Goal: Task Accomplishment & Management: Use online tool/utility

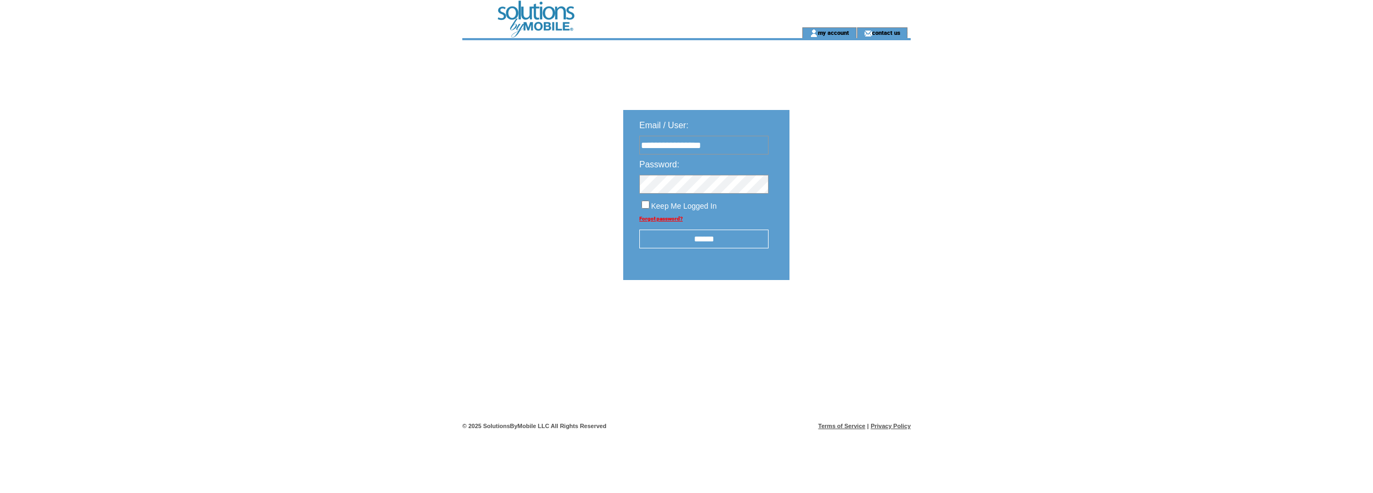
type input "**********"
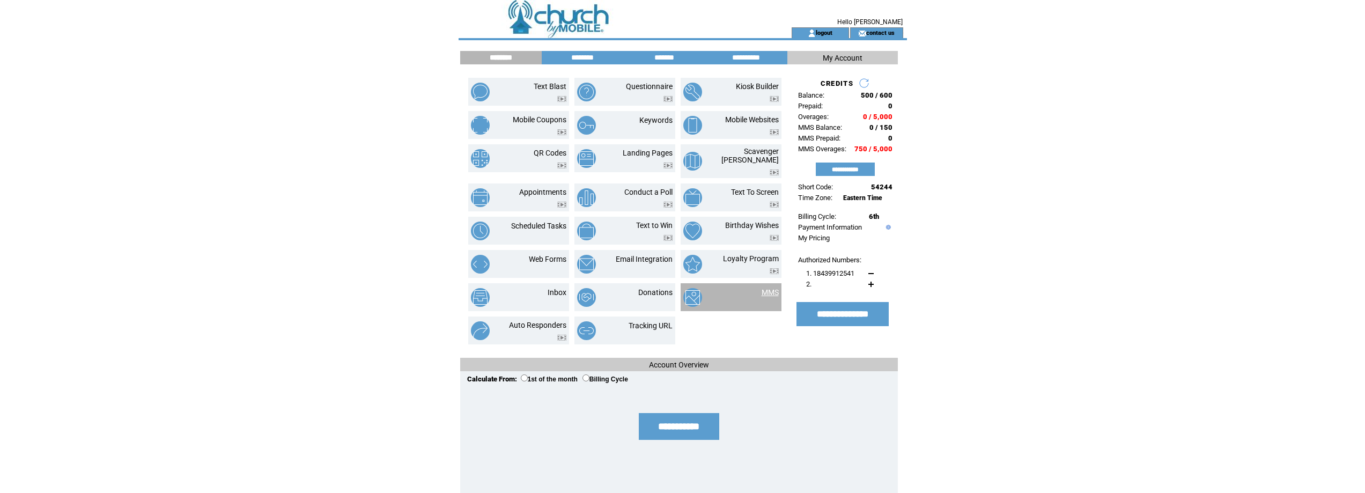
click at [769, 288] on link "MMS" at bounding box center [770, 292] width 17 height 9
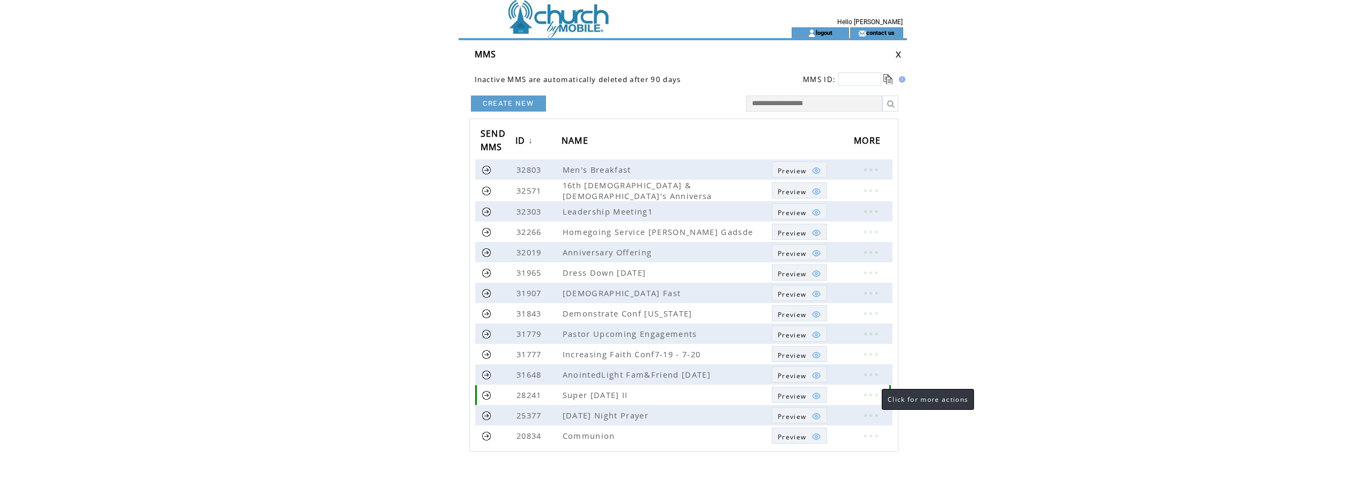
click at [871, 393] on link at bounding box center [870, 395] width 32 height 14
click at [813, 396] on link "EDIT" at bounding box center [812, 395] width 18 height 10
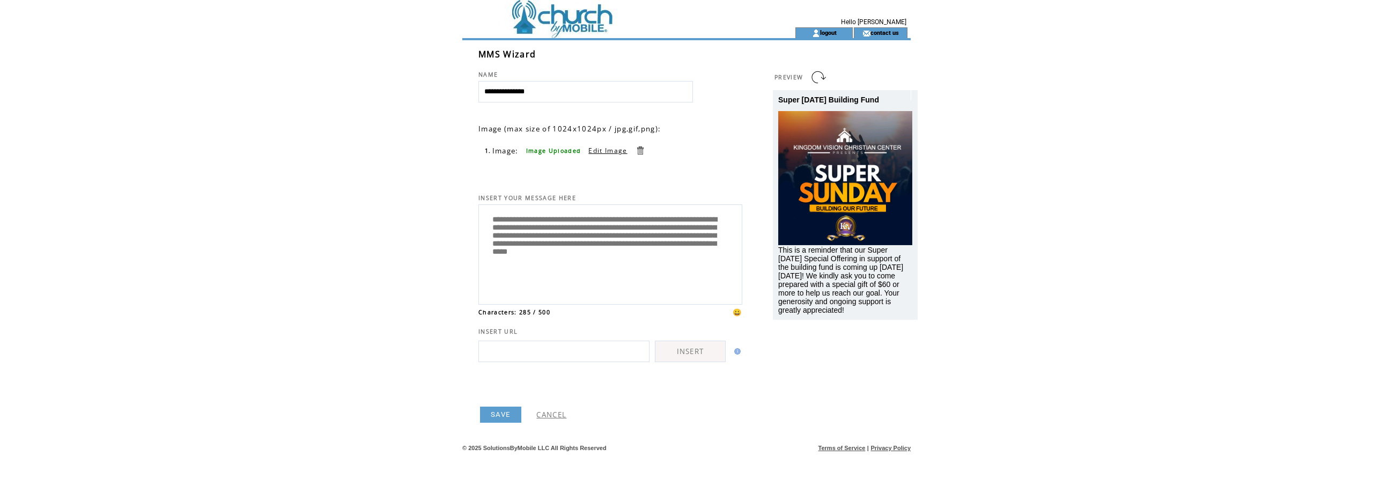
drag, startPoint x: 544, startPoint y: 242, endPoint x: 591, endPoint y: 240, distance: 46.2
click at [591, 240] on textarea "**********" at bounding box center [610, 253] width 252 height 91
click at [585, 239] on textarea "**********" at bounding box center [610, 253] width 252 height 91
type textarea "**********"
click at [1004, 367] on html "**********" at bounding box center [686, 246] width 1373 height 493
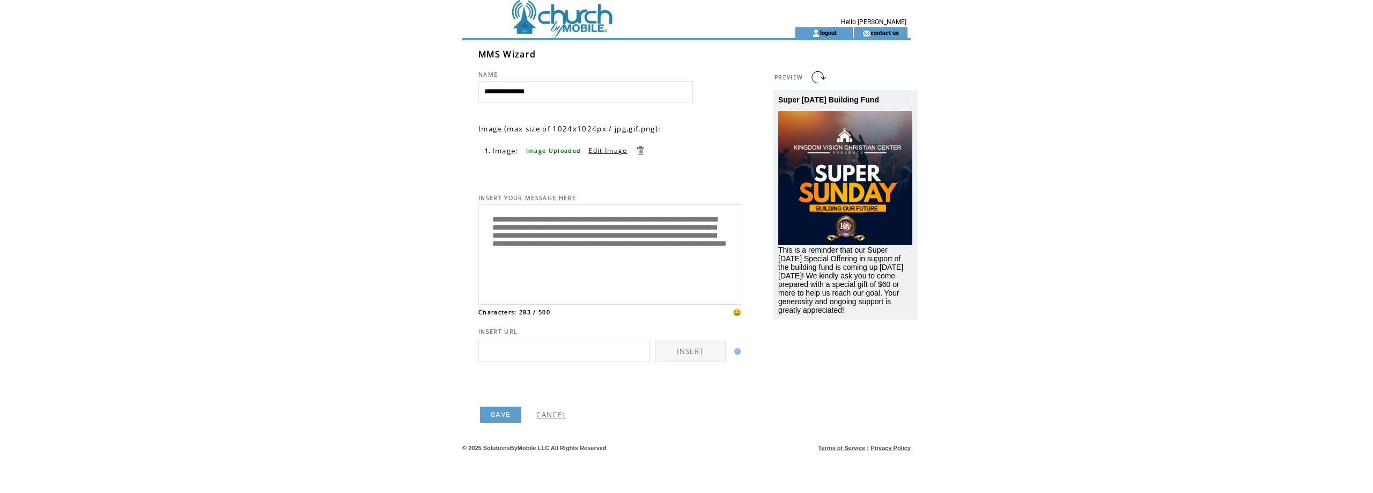
click at [818, 75] on link at bounding box center [818, 77] width 17 height 17
click at [497, 410] on link "SAVE" at bounding box center [500, 415] width 41 height 16
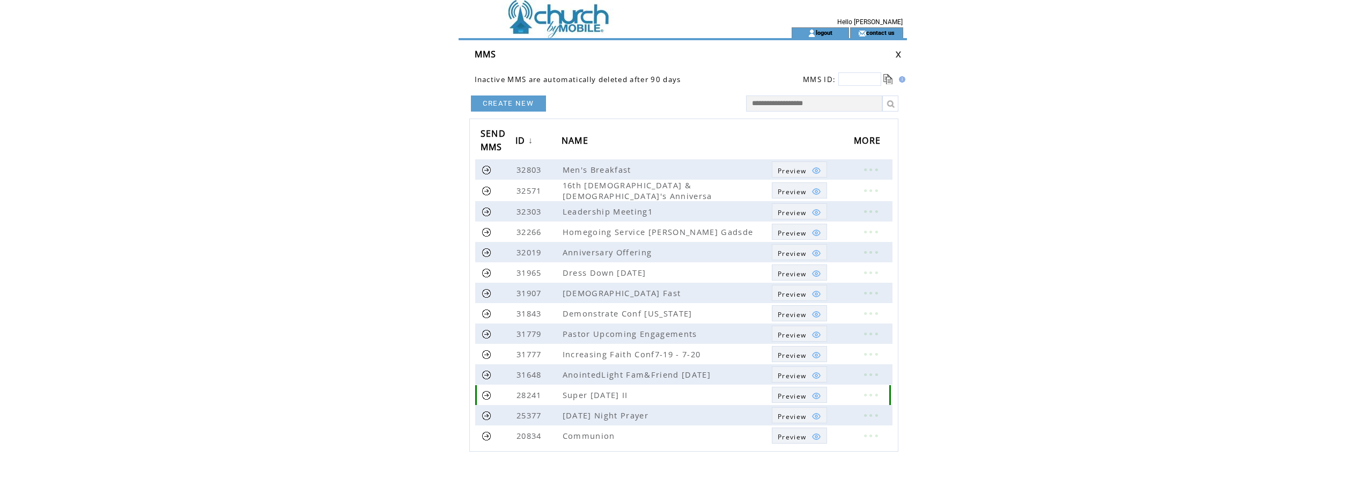
click at [486, 393] on link at bounding box center [487, 395] width 10 height 10
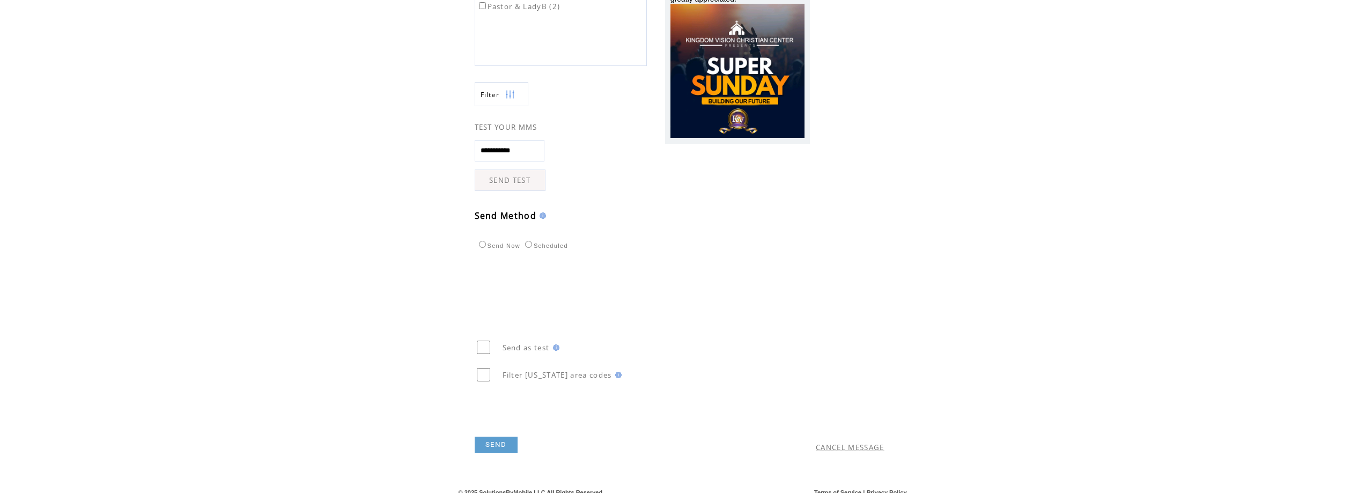
scroll to position [190, 0]
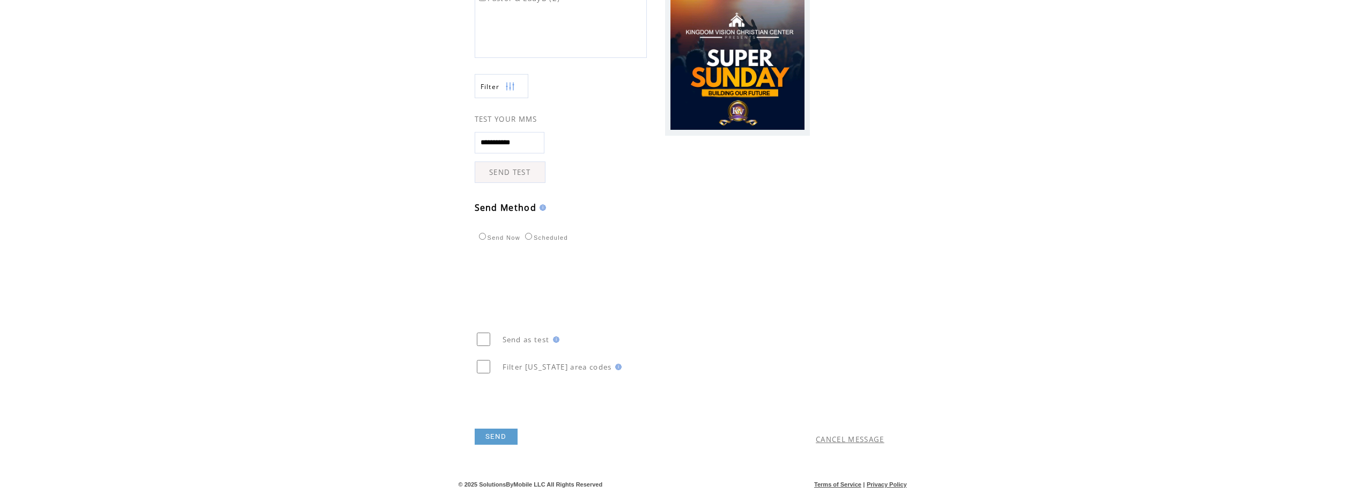
click at [497, 434] on link "SEND" at bounding box center [496, 437] width 43 height 16
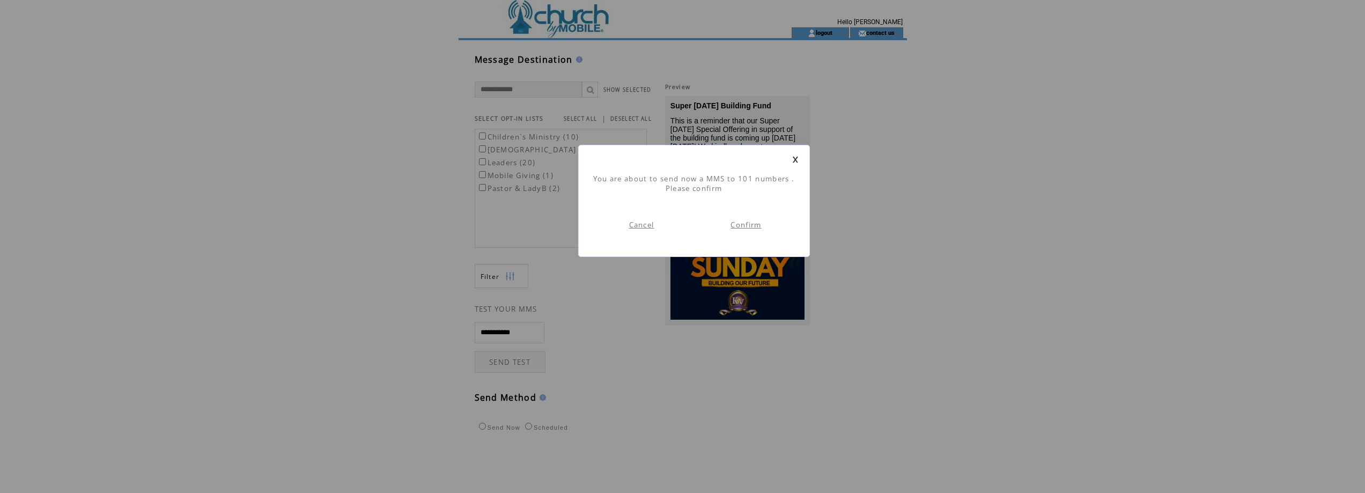
scroll to position [1, 0]
click at [747, 225] on link "Confirm" at bounding box center [745, 225] width 31 height 10
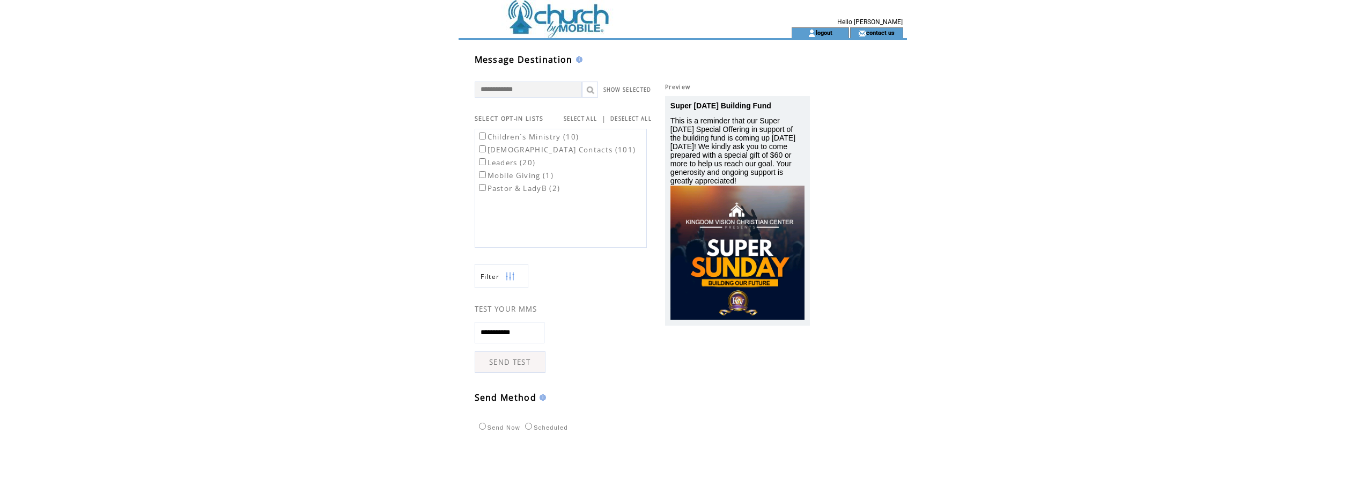
scroll to position [1, 0]
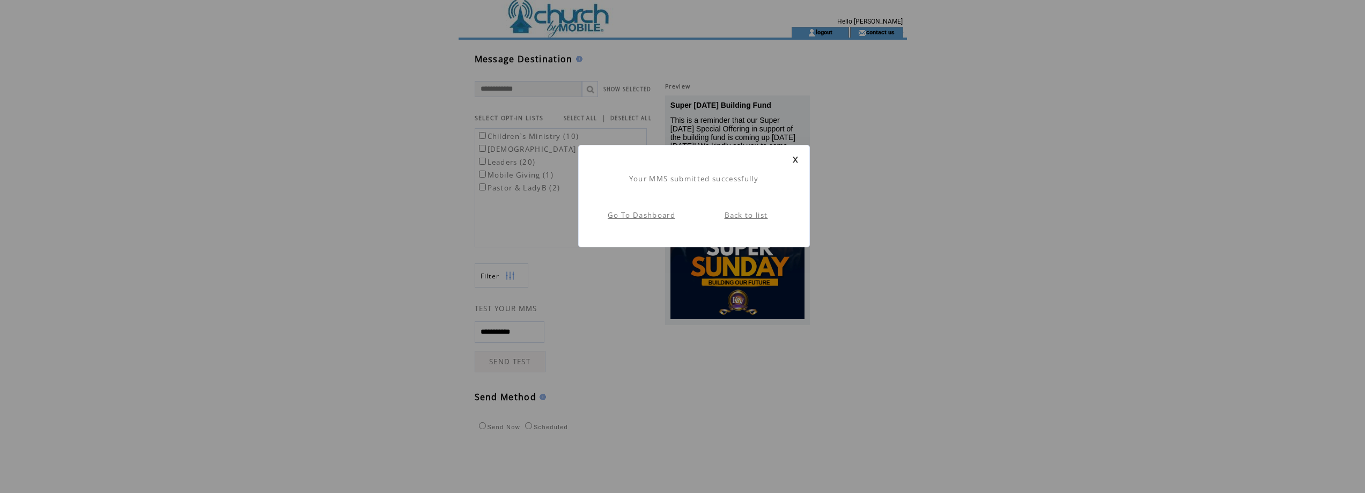
click at [747, 217] on link "Back to list" at bounding box center [746, 215] width 43 height 10
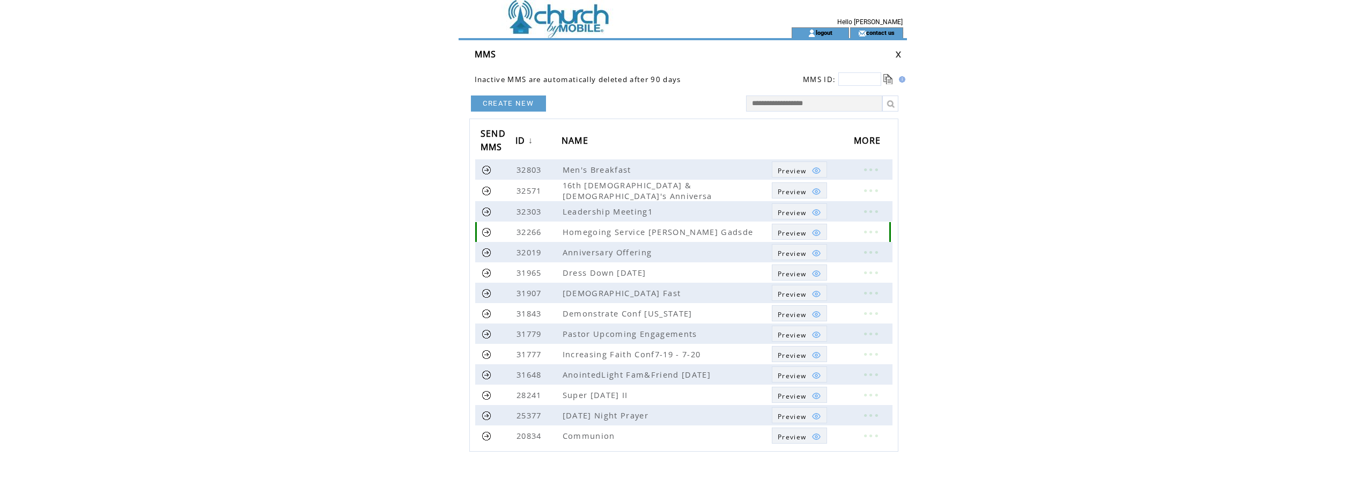
click at [800, 231] on span "Preview" at bounding box center [792, 232] width 28 height 9
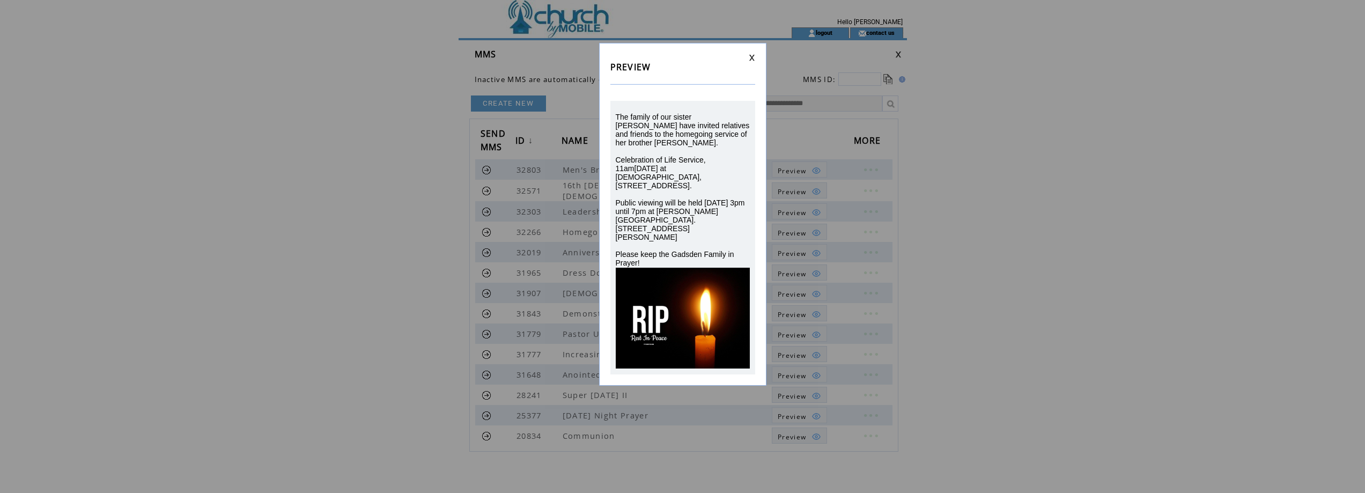
click at [749, 57] on link at bounding box center [752, 57] width 6 height 7
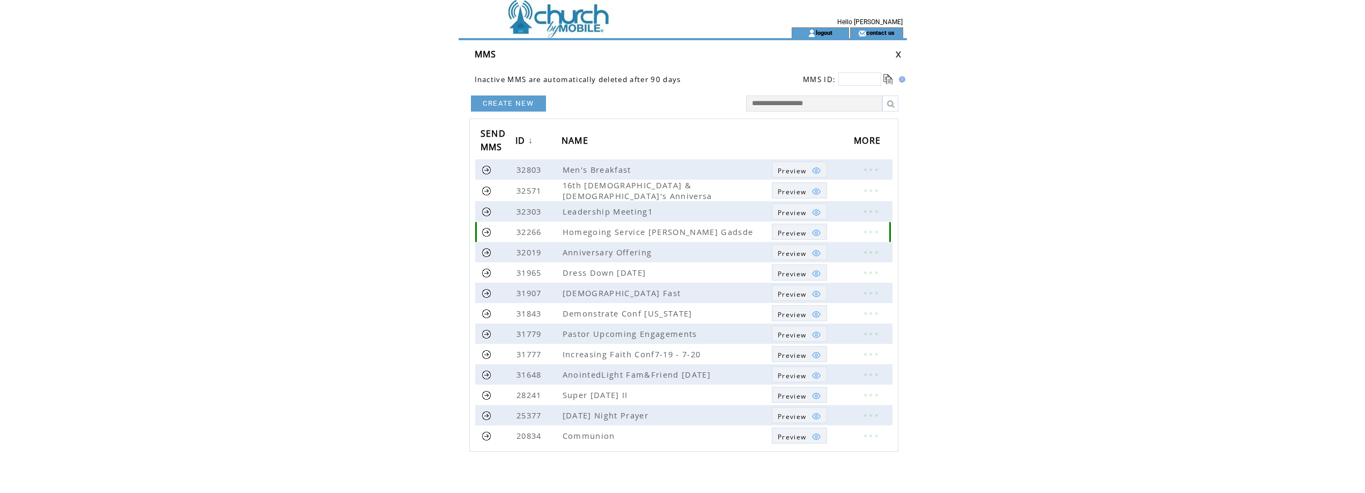
click at [870, 228] on link at bounding box center [870, 232] width 32 height 14
click at [806, 244] on link "DELETE" at bounding box center [816, 244] width 28 height 10
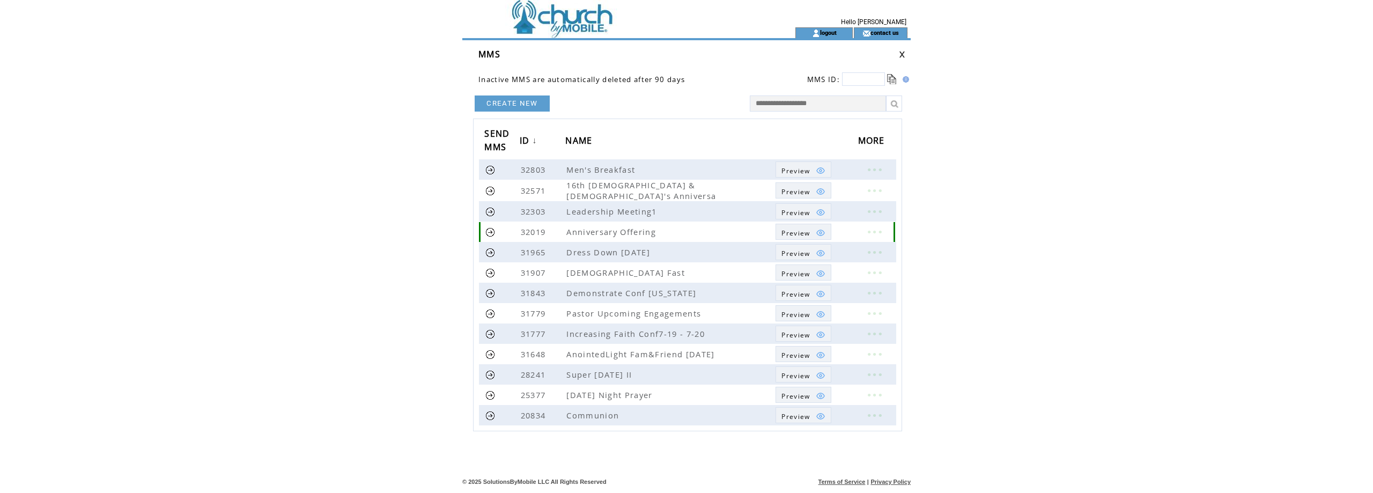
click at [873, 228] on link at bounding box center [874, 232] width 32 height 14
click at [813, 246] on link "DELETE" at bounding box center [819, 245] width 28 height 10
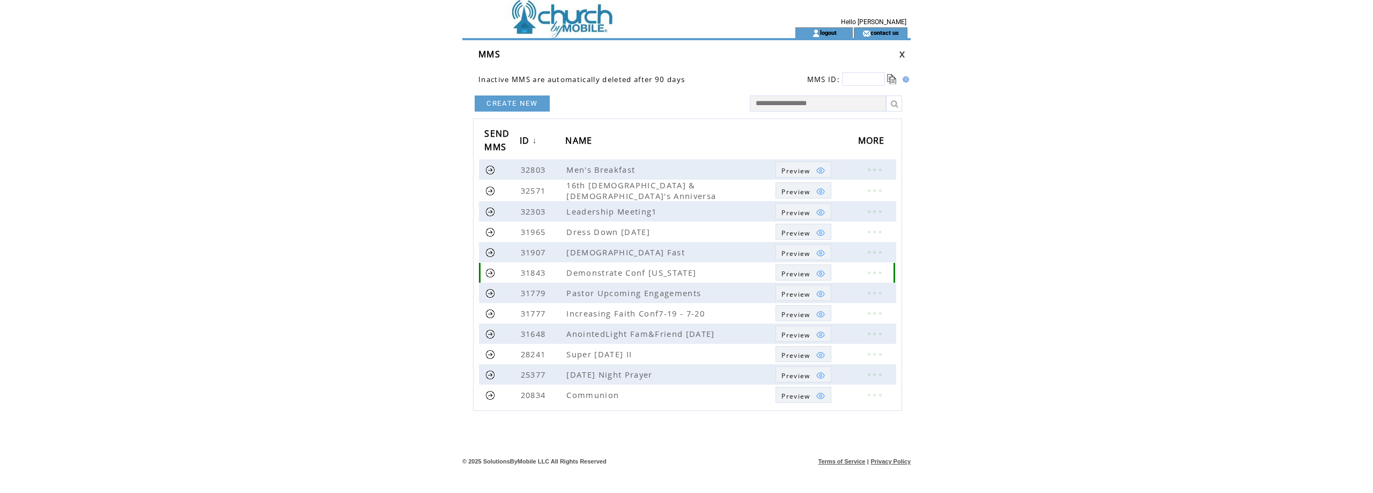
click at [872, 272] on link at bounding box center [874, 272] width 32 height 14
click at [812, 289] on link "DELETE" at bounding box center [818, 289] width 28 height 10
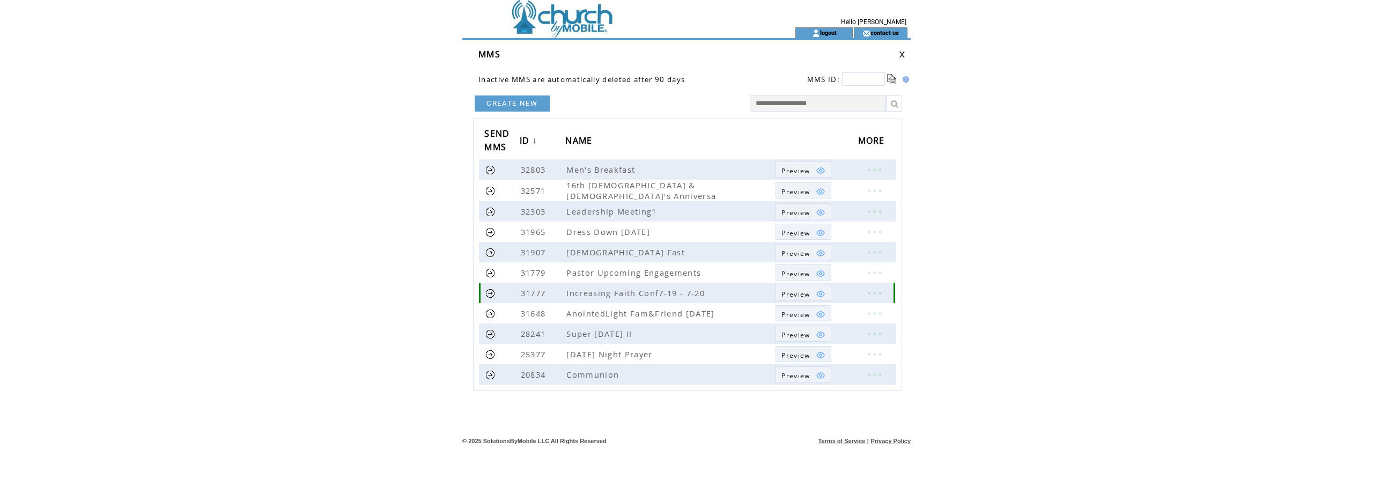
click at [876, 290] on link at bounding box center [874, 293] width 32 height 14
click at [824, 308] on link "DELETE" at bounding box center [822, 306] width 28 height 10
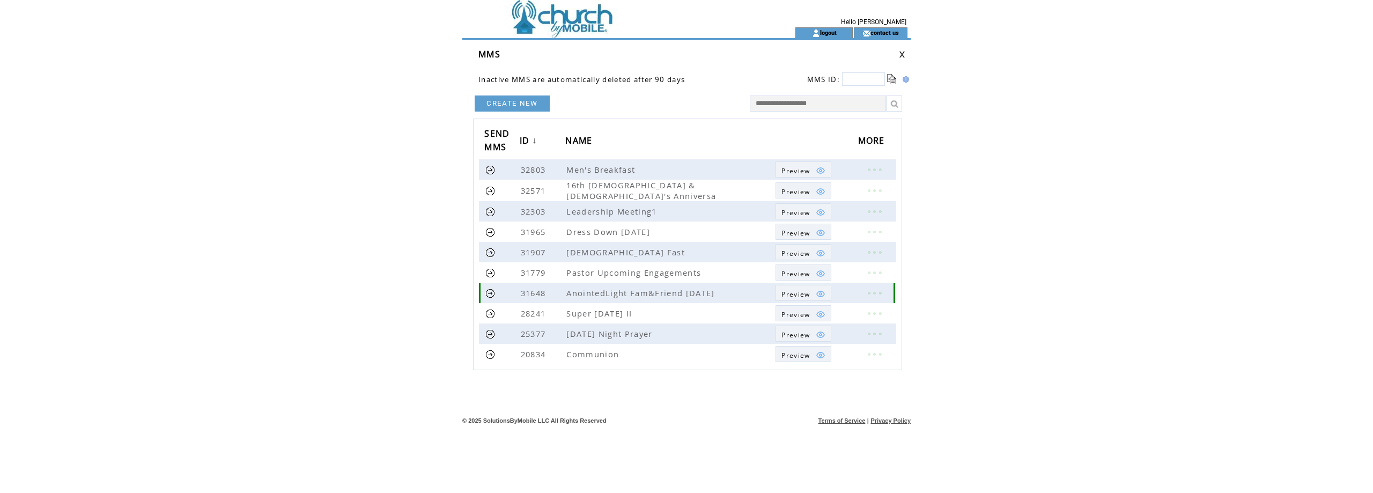
click at [875, 292] on link at bounding box center [874, 293] width 32 height 14
click at [823, 307] on link "DELETE" at bounding box center [821, 309] width 28 height 10
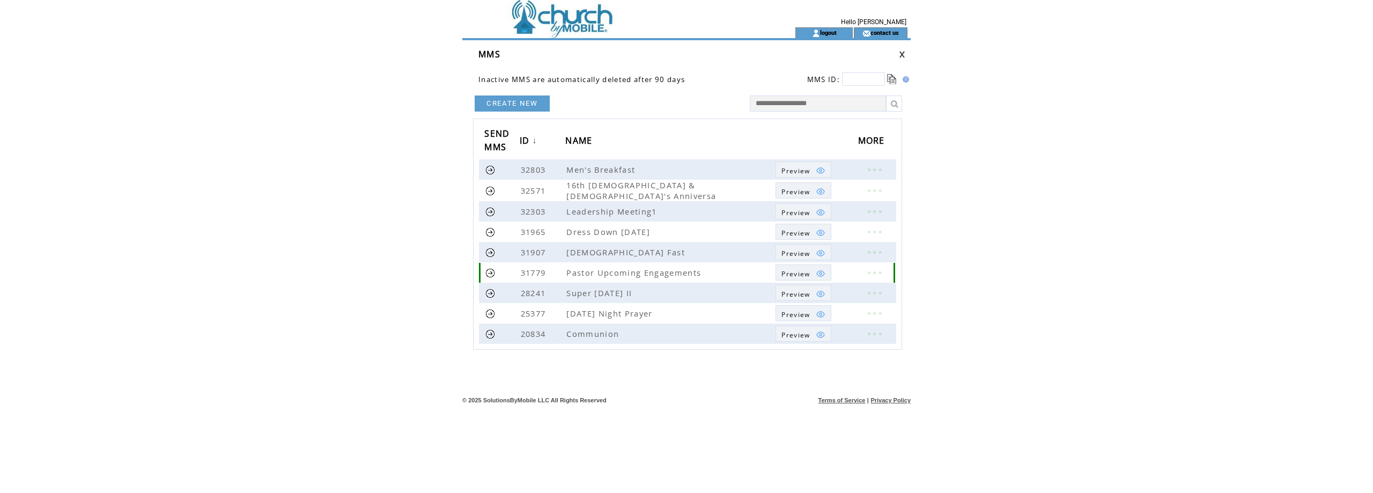
click at [803, 272] on span "Preview" at bounding box center [795, 273] width 28 height 9
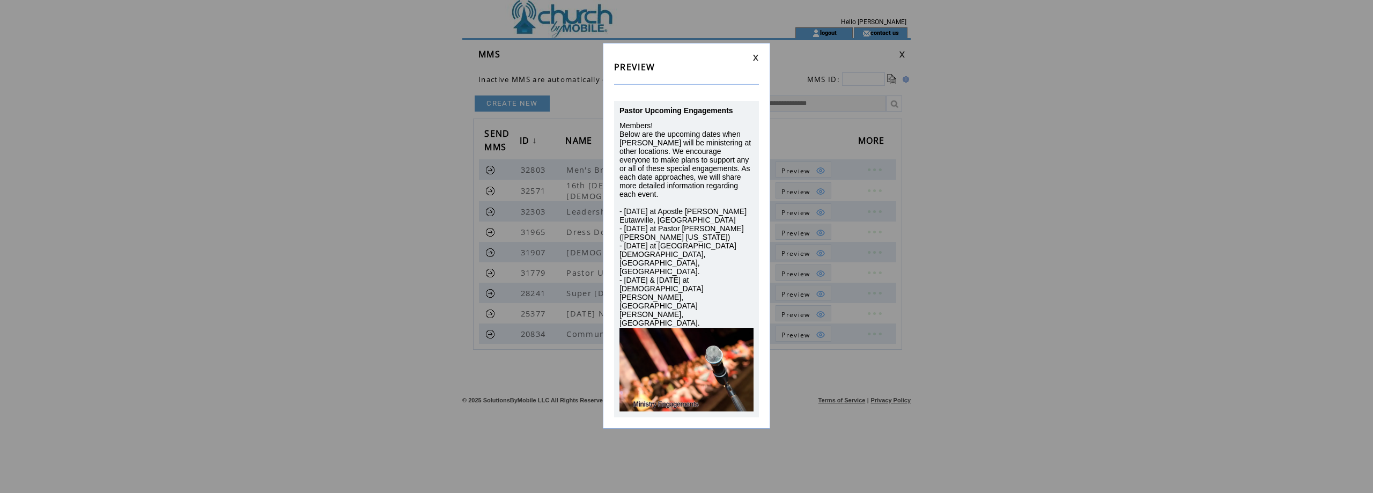
click at [754, 58] on link at bounding box center [755, 57] width 6 height 7
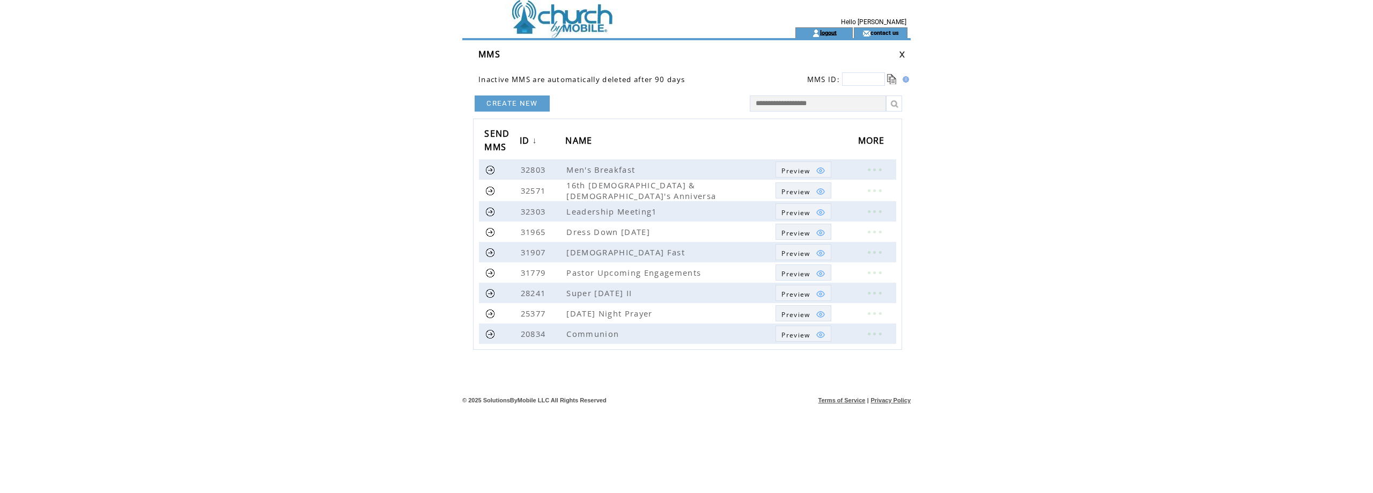
click at [830, 30] on link "logout" at bounding box center [828, 32] width 17 height 7
